Goal: Task Accomplishment & Management: Use online tool/utility

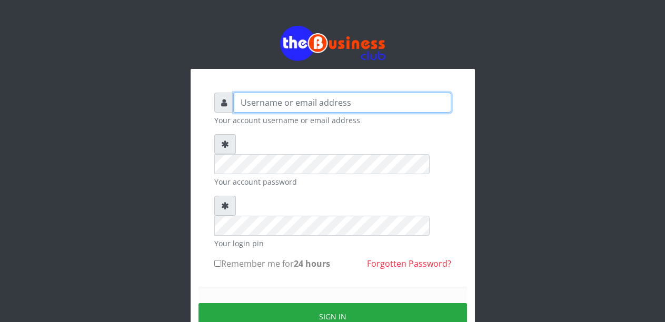
click at [309, 106] on input "text" at bounding box center [342, 103] width 217 height 20
type input "Malamsidi3030"
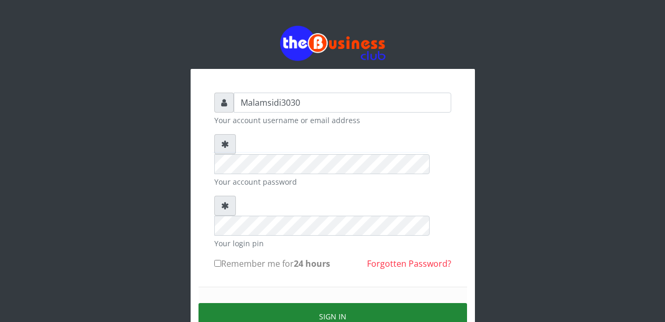
click at [307, 303] on button "Sign in" at bounding box center [332, 316] width 268 height 27
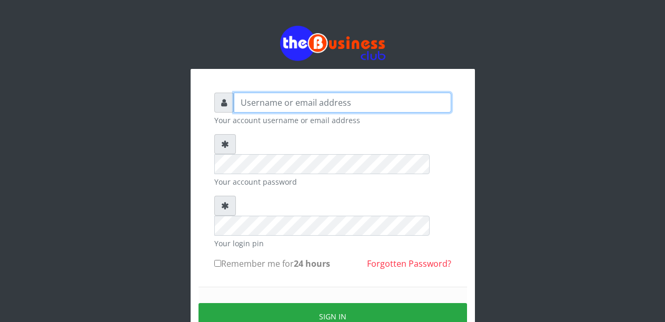
click at [275, 105] on input "text" at bounding box center [342, 103] width 217 height 20
type input "Malamsidi3030"
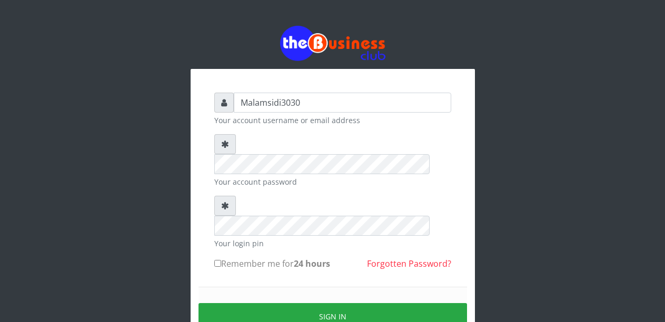
click at [287, 175] on form "Malamsidi3030 Your account username or email address Your account password Your…" at bounding box center [332, 232] width 237 height 279
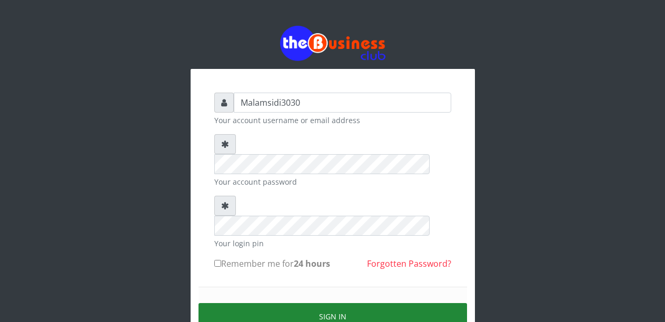
click at [308, 303] on button "Sign in" at bounding box center [332, 316] width 268 height 27
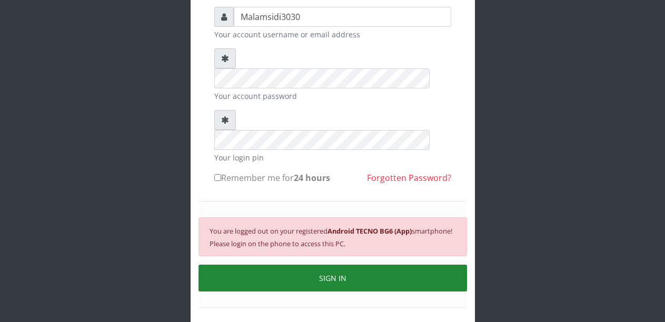
scroll to position [101, 0]
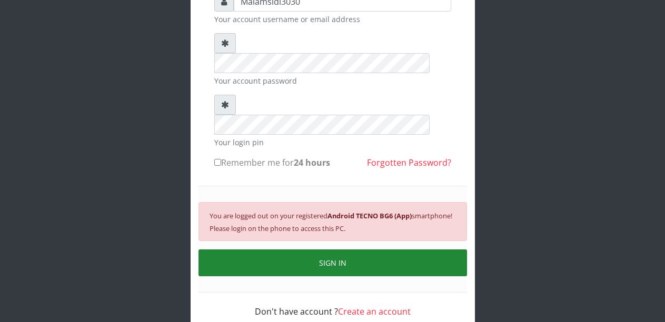
click at [315, 249] on button "SIGN IN" at bounding box center [332, 262] width 268 height 27
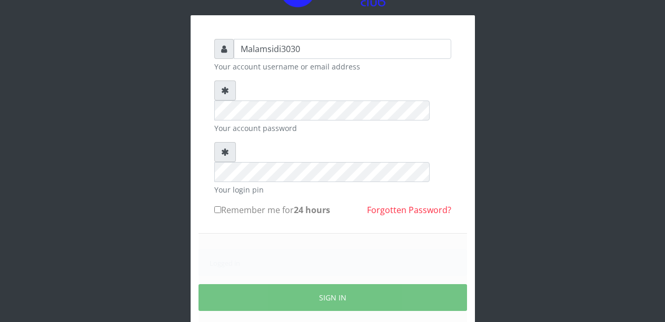
scroll to position [88, 0]
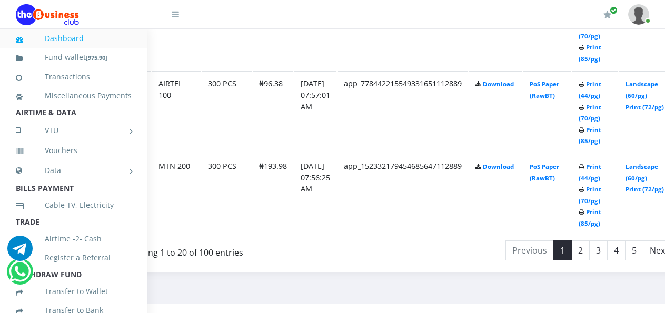
scroll to position [2159, 57]
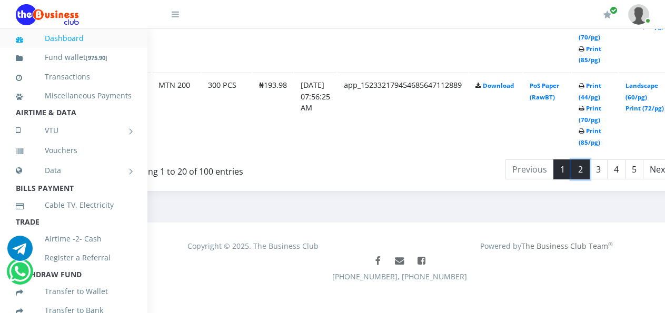
click at [589, 165] on link "2" at bounding box center [580, 169] width 18 height 20
click at [607, 161] on link "3" at bounding box center [598, 169] width 18 height 20
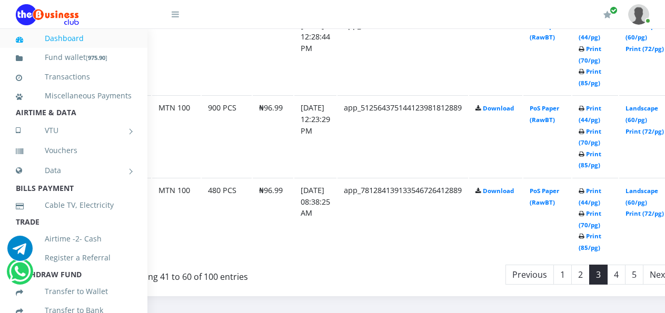
scroll to position [2107, 57]
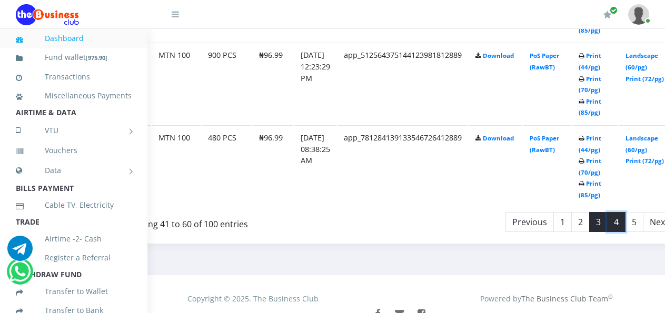
click at [625, 213] on link "4" at bounding box center [616, 222] width 18 height 20
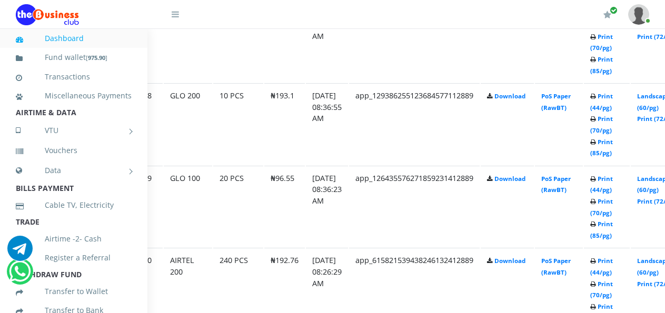
scroll to position [1159, 51]
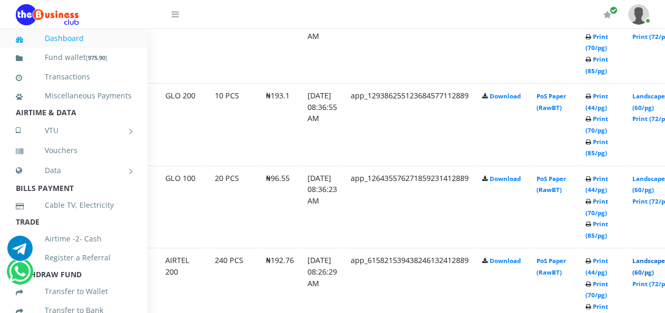
click at [656, 262] on link "Landscape (60/pg)" at bounding box center [648, 266] width 33 height 19
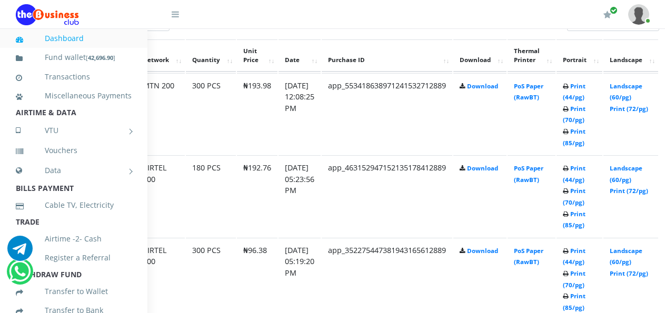
scroll to position [593, 75]
click at [629, 89] on link "Landscape (60/pg)" at bounding box center [624, 91] width 33 height 19
